Goal: Find specific page/section: Find specific page/section

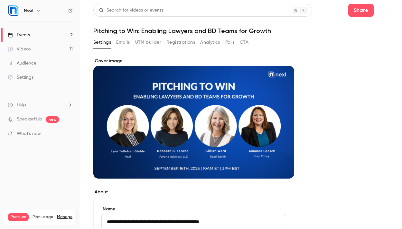
scroll to position [81, 0]
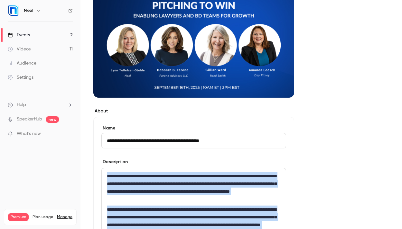
click at [51, 33] on link "Events 2" at bounding box center [40, 35] width 80 height 14
